Goal: Navigation & Orientation: Find specific page/section

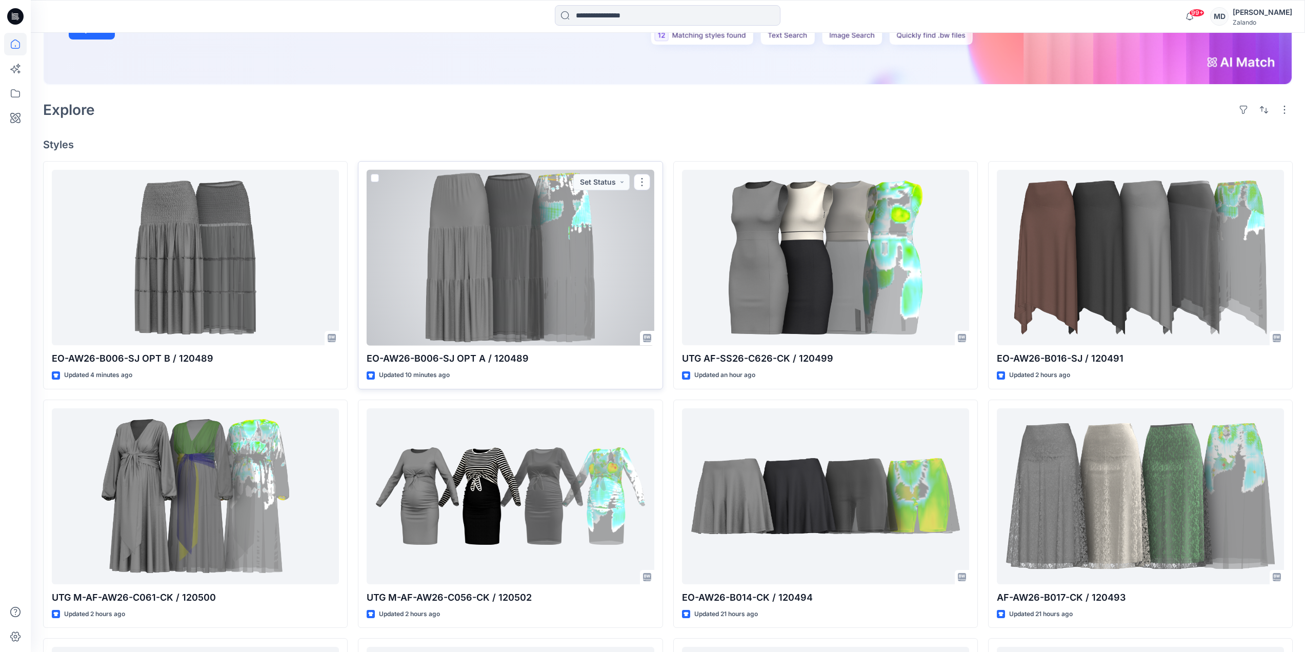
scroll to position [410, 0]
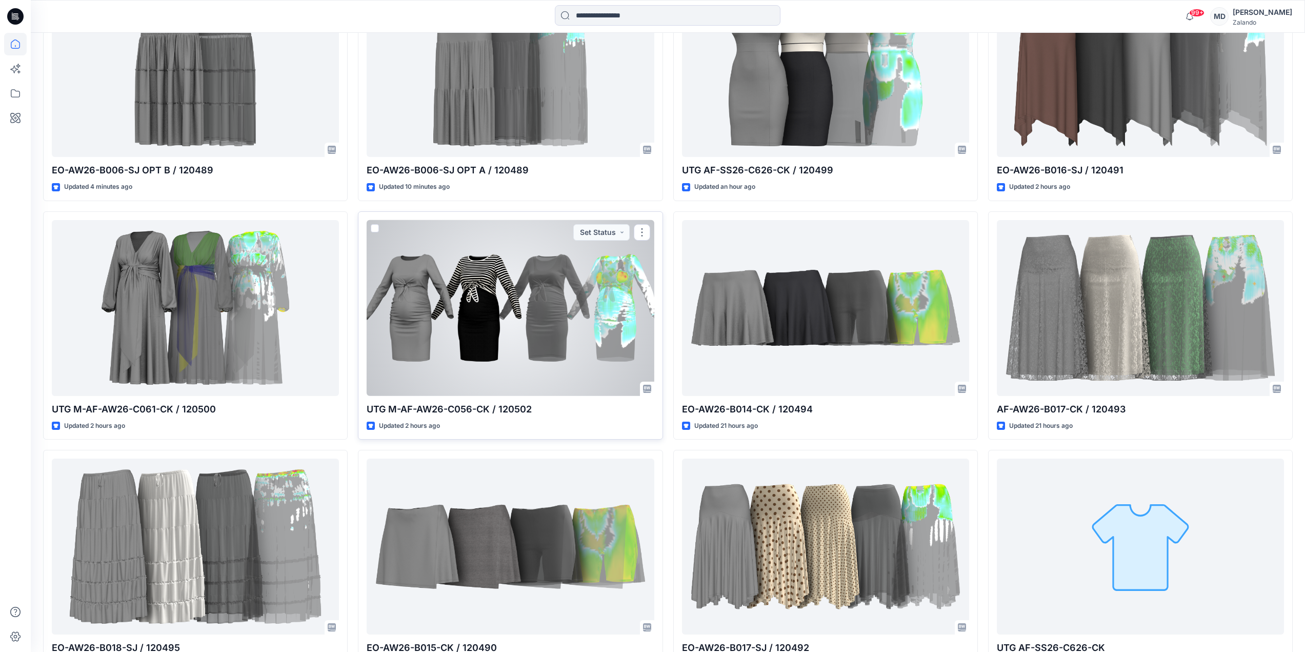
click at [455, 311] on div at bounding box center [510, 308] width 287 height 176
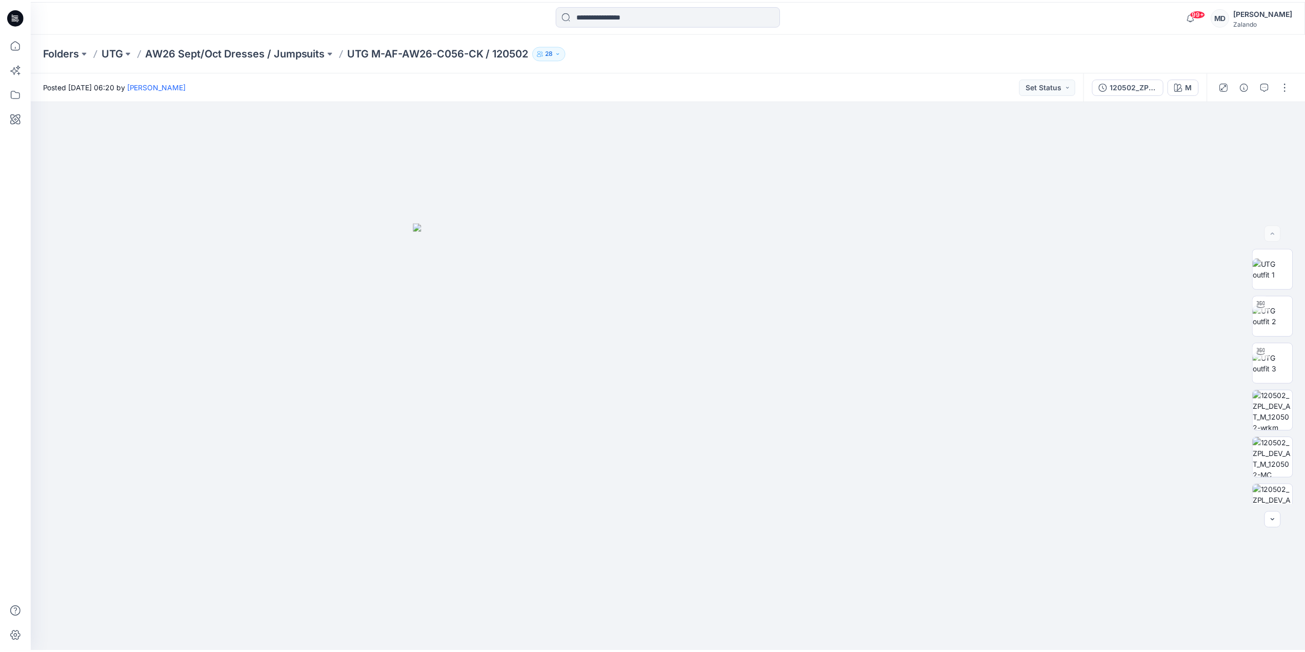
scroll to position [410, 0]
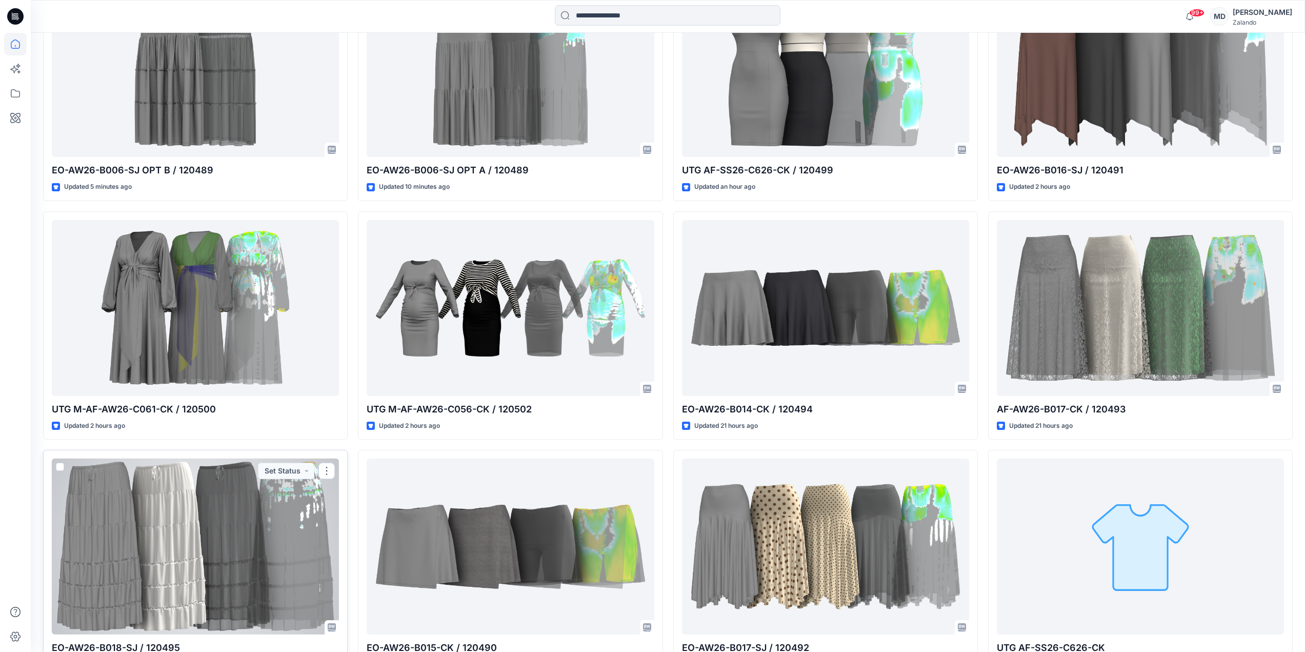
click at [292, 541] on div at bounding box center [195, 546] width 287 height 176
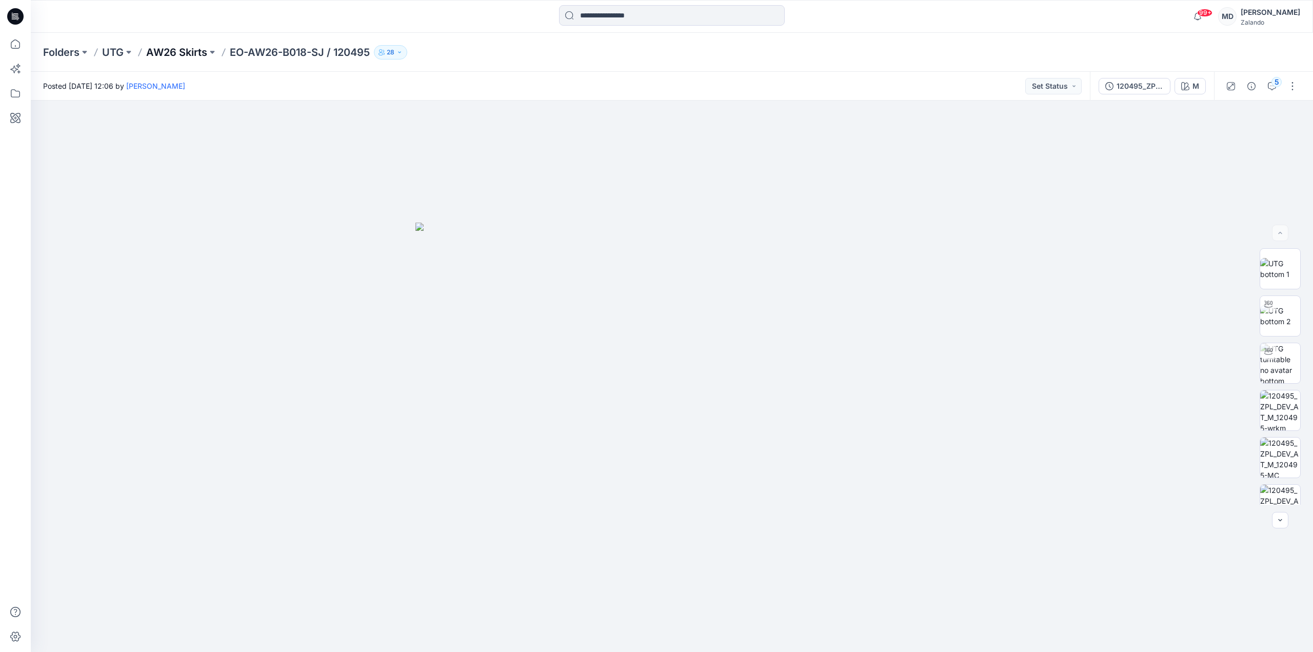
click at [171, 47] on p "AW26 Skirts" at bounding box center [176, 52] width 61 height 14
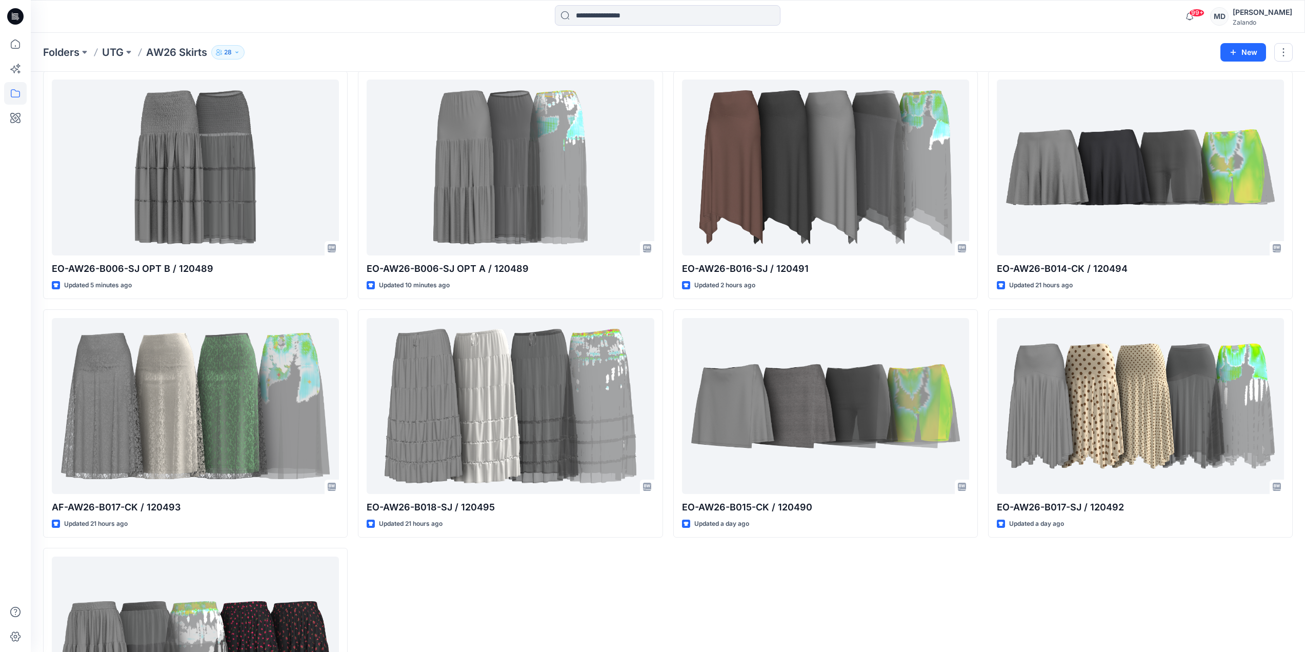
scroll to position [103, 0]
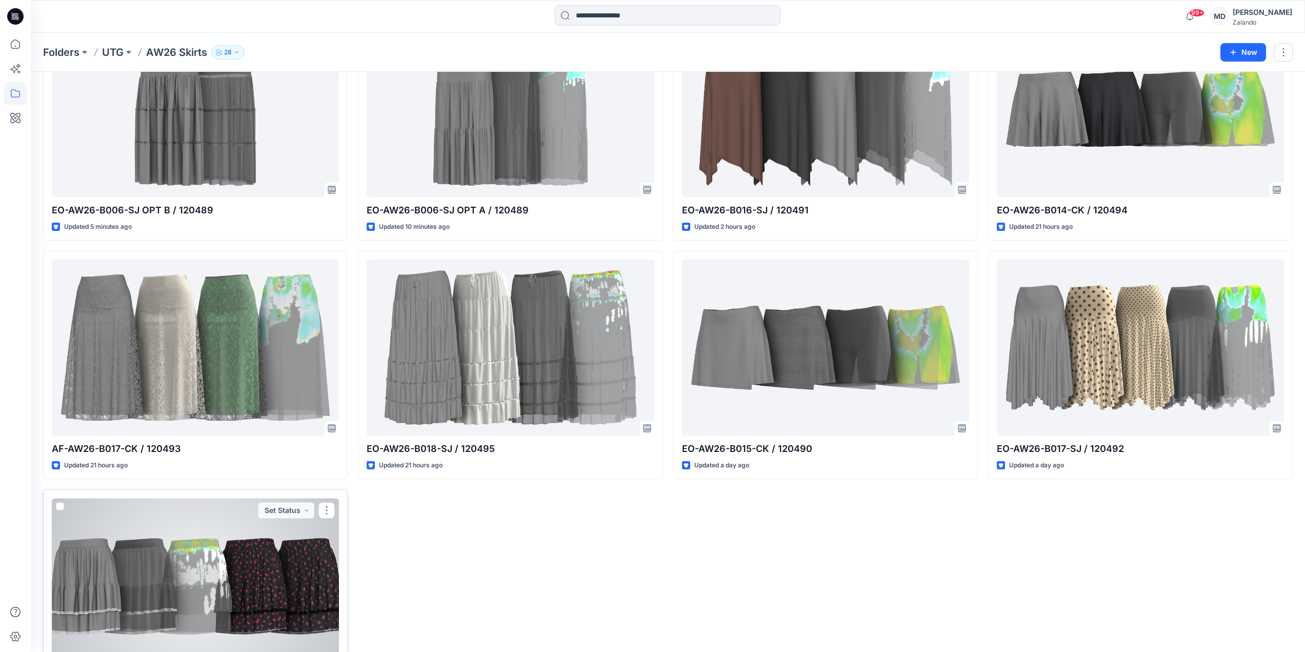
click at [157, 588] on div at bounding box center [195, 586] width 287 height 176
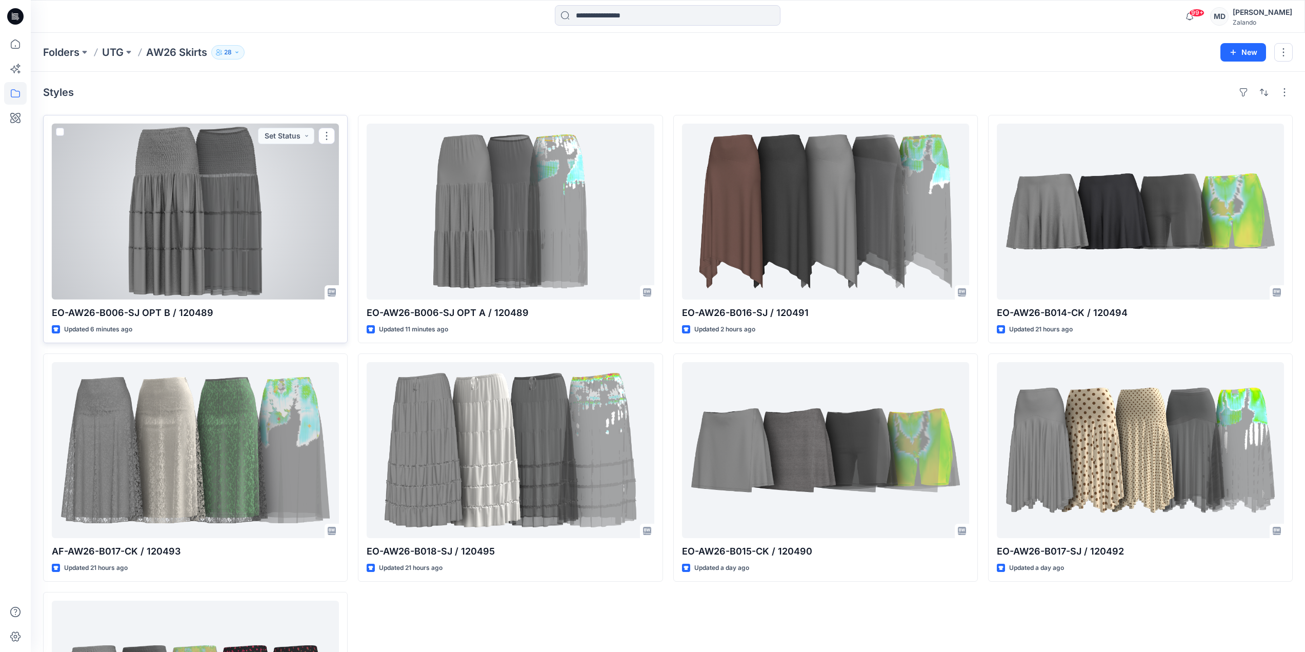
click at [196, 263] on div at bounding box center [195, 212] width 287 height 176
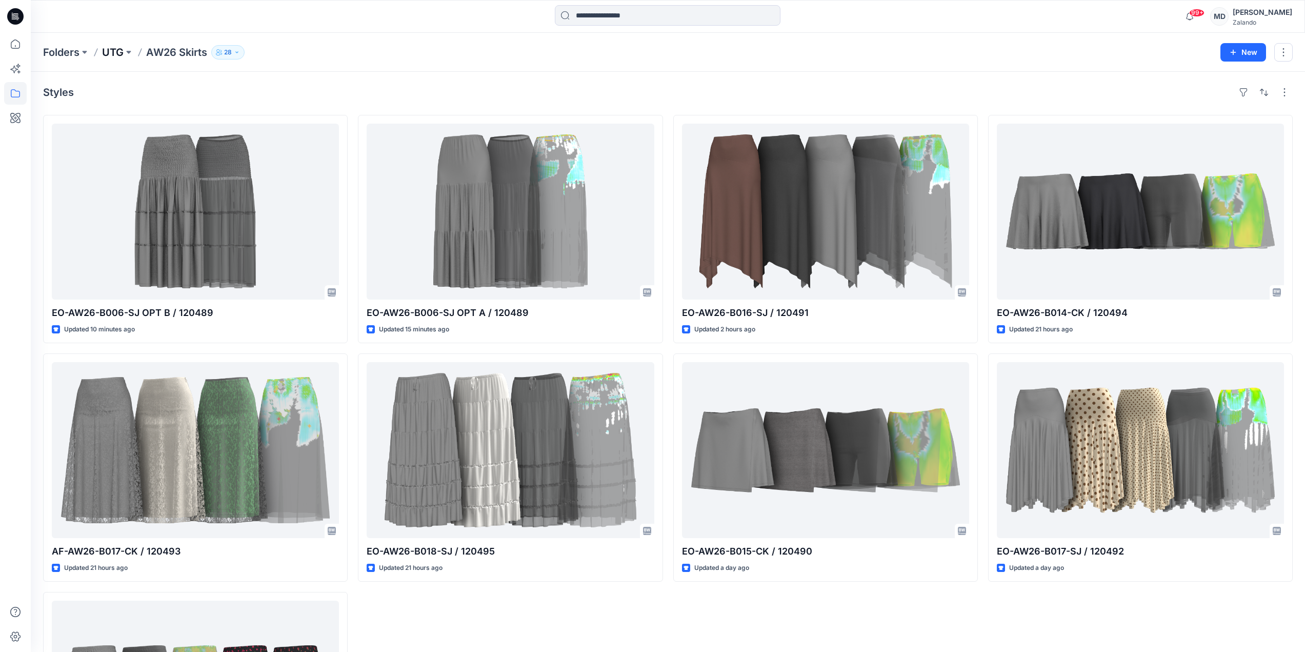
click at [116, 51] on p "UTG" at bounding box center [113, 52] width 22 height 14
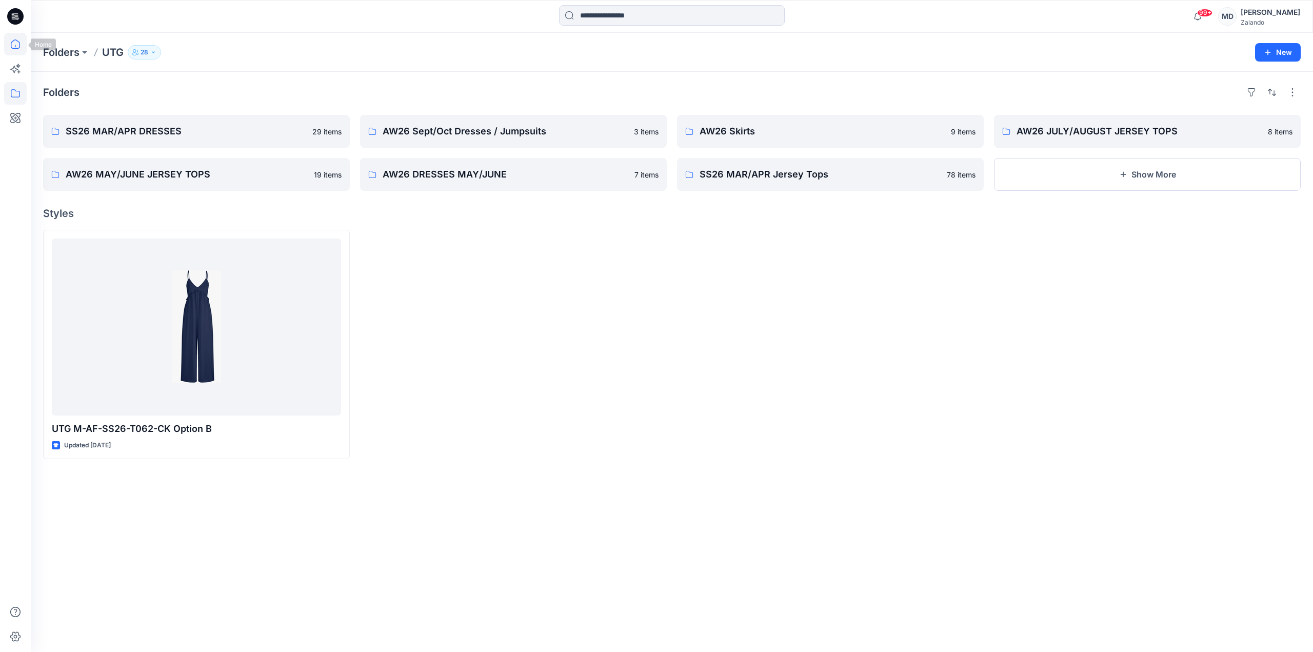
click at [23, 49] on icon at bounding box center [15, 44] width 23 height 23
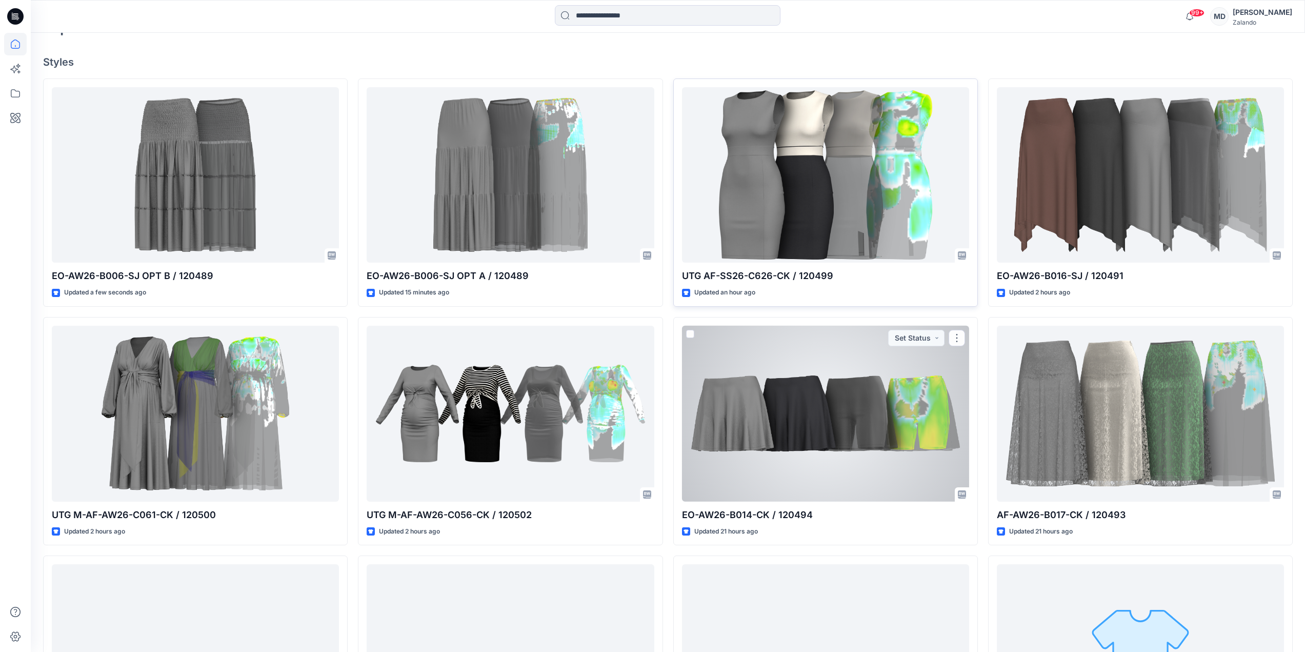
scroll to position [308, 0]
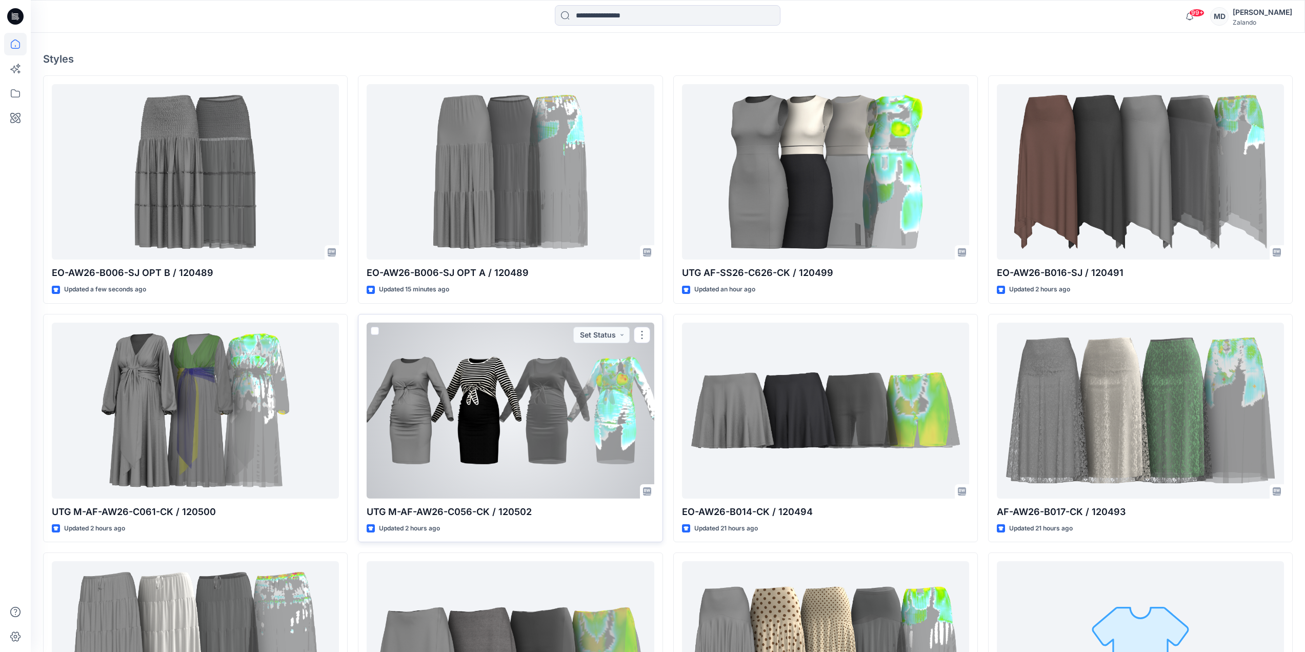
click at [504, 473] on div at bounding box center [510, 411] width 287 height 176
